Goal: Find specific page/section: Find specific page/section

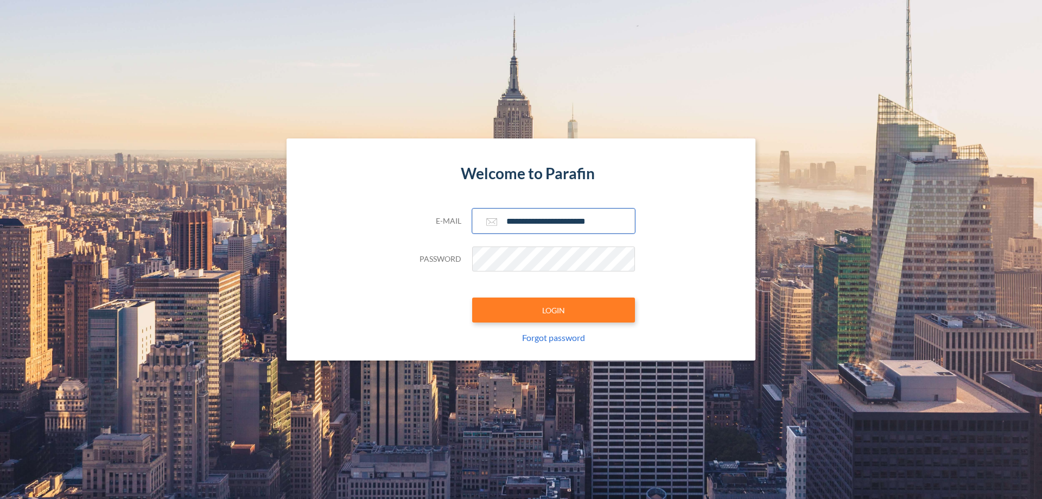
type input "**********"
click at [554, 310] on button "LOGIN" at bounding box center [553, 309] width 163 height 25
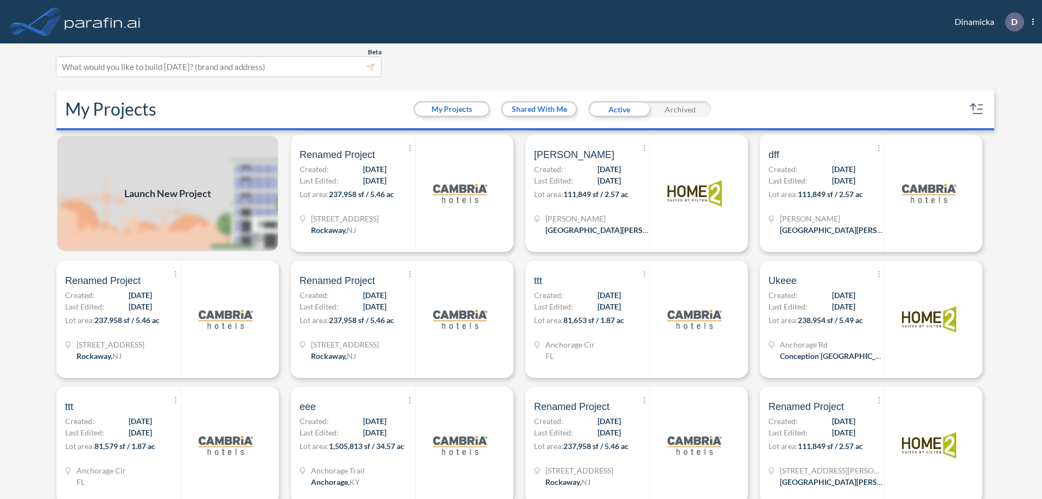
scroll to position [3, 0]
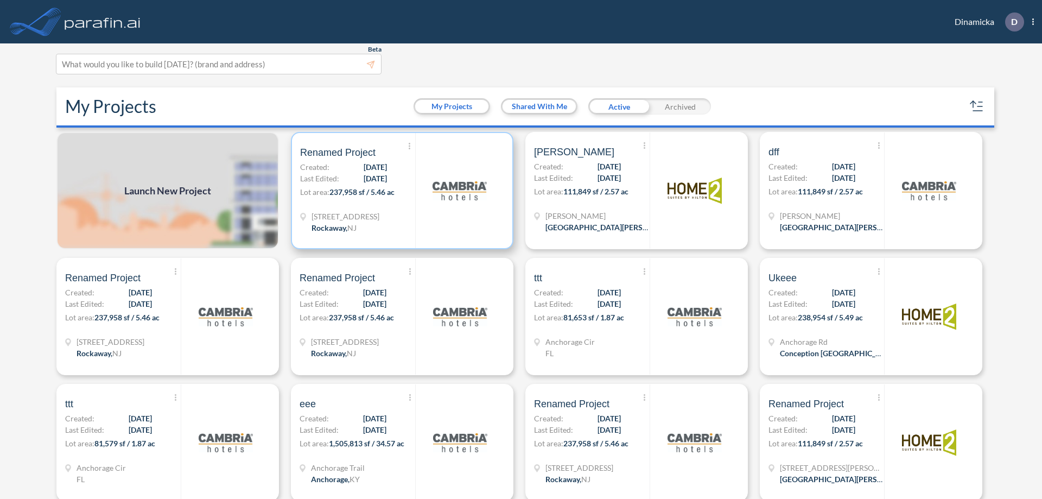
click at [400, 191] on p "Lot area: 237,958 sf / 5.46 ac" at bounding box center [357, 194] width 115 height 16
